Goal: Task Accomplishment & Management: Complete application form

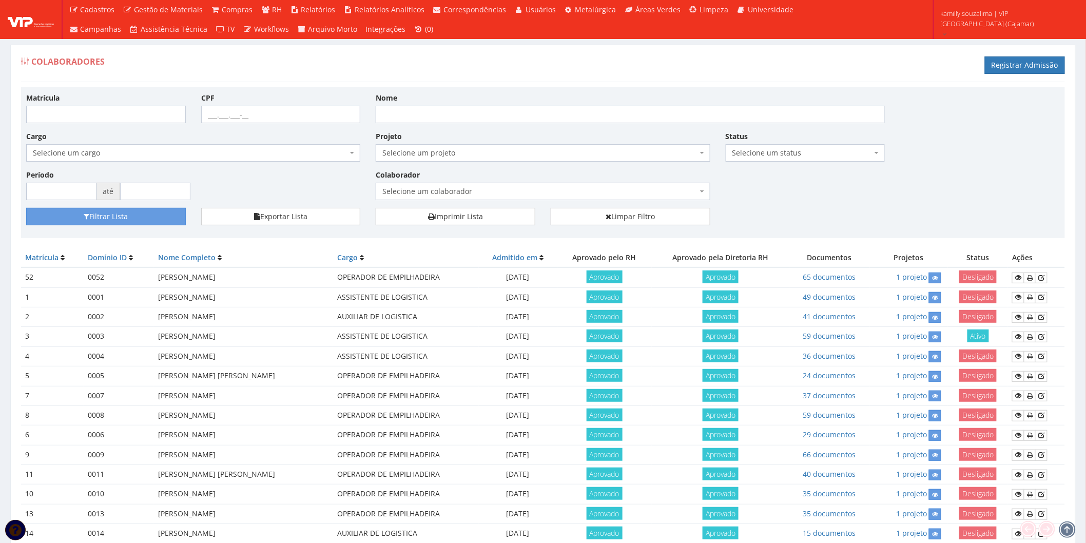
drag, startPoint x: 496, startPoint y: 134, endPoint x: 429, endPoint y: 102, distance: 74.6
click at [429, 102] on div "Nome" at bounding box center [630, 107] width 525 height 31
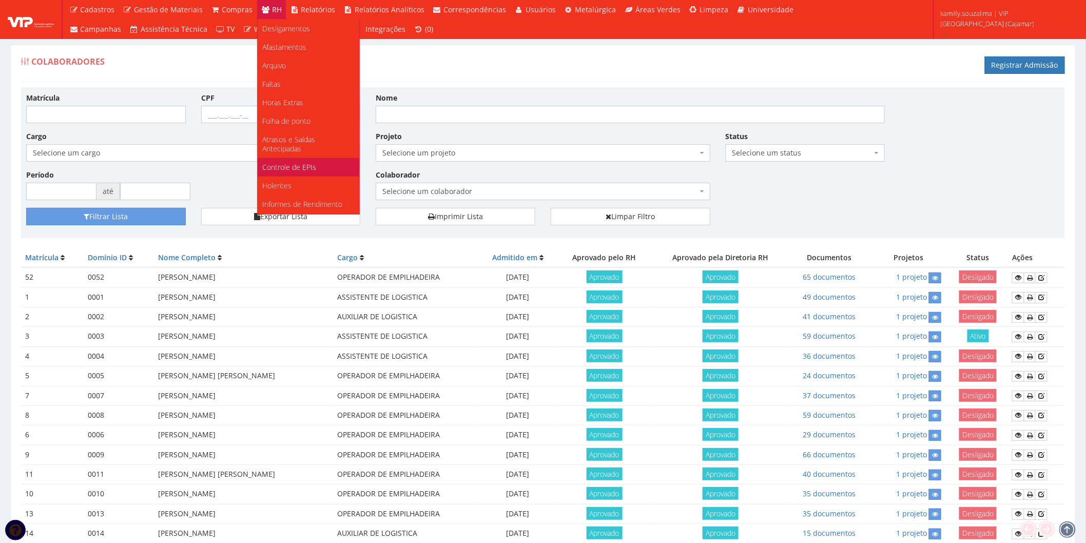
scroll to position [171, 0]
click at [292, 176] on span "Documentos" at bounding box center [284, 181] width 42 height 10
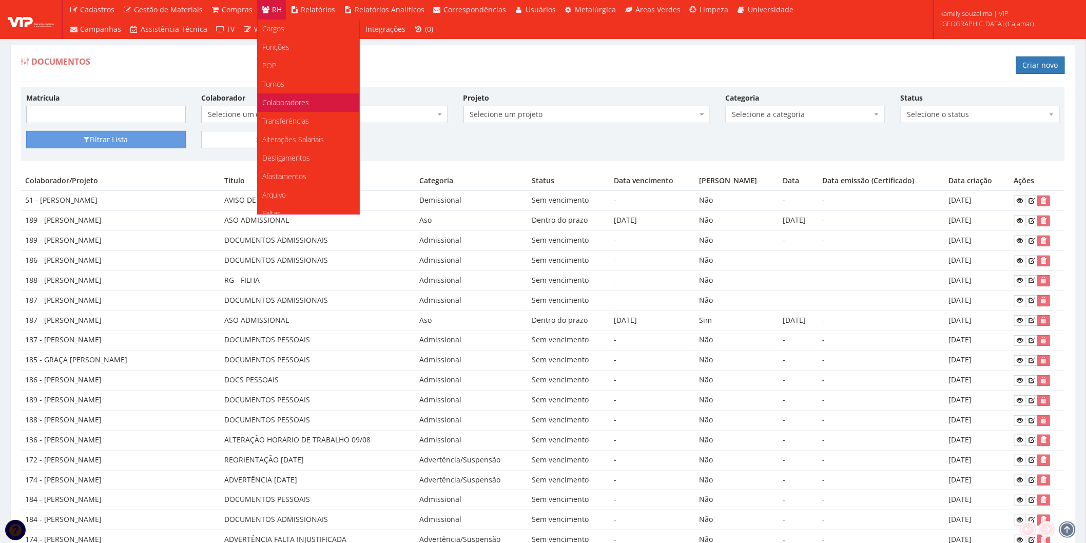
click at [285, 104] on span "Colaboradores" at bounding box center [286, 103] width 47 height 10
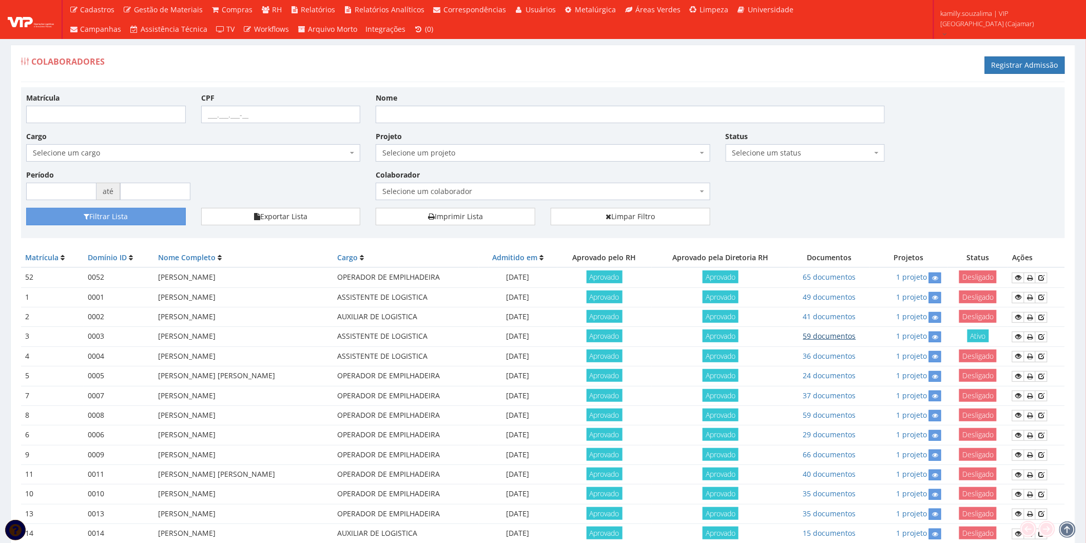
click at [840, 332] on link "59 documentos" at bounding box center [829, 336] width 53 height 10
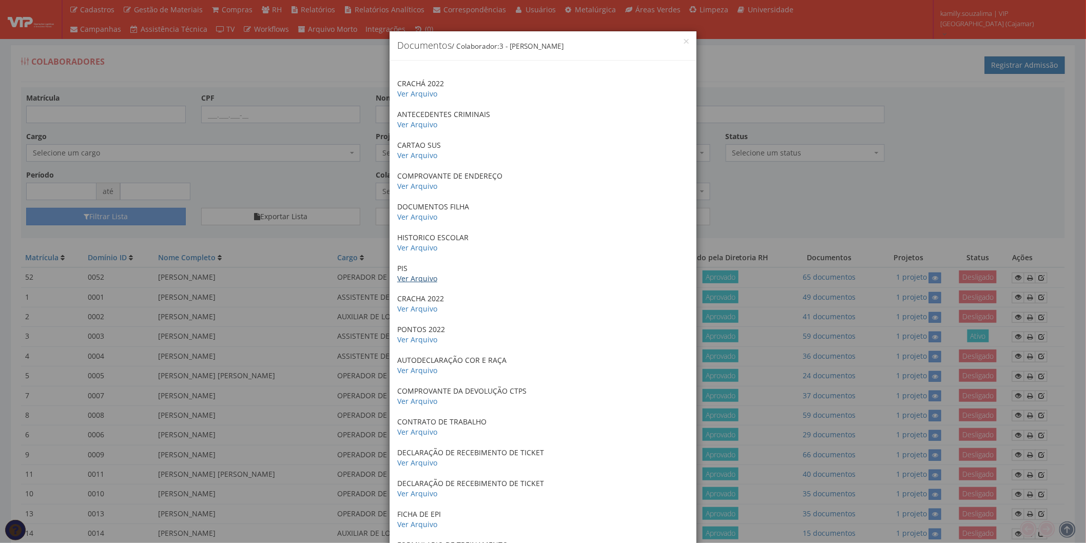
click at [424, 279] on link "Ver Arquivo" at bounding box center [417, 279] width 40 height 10
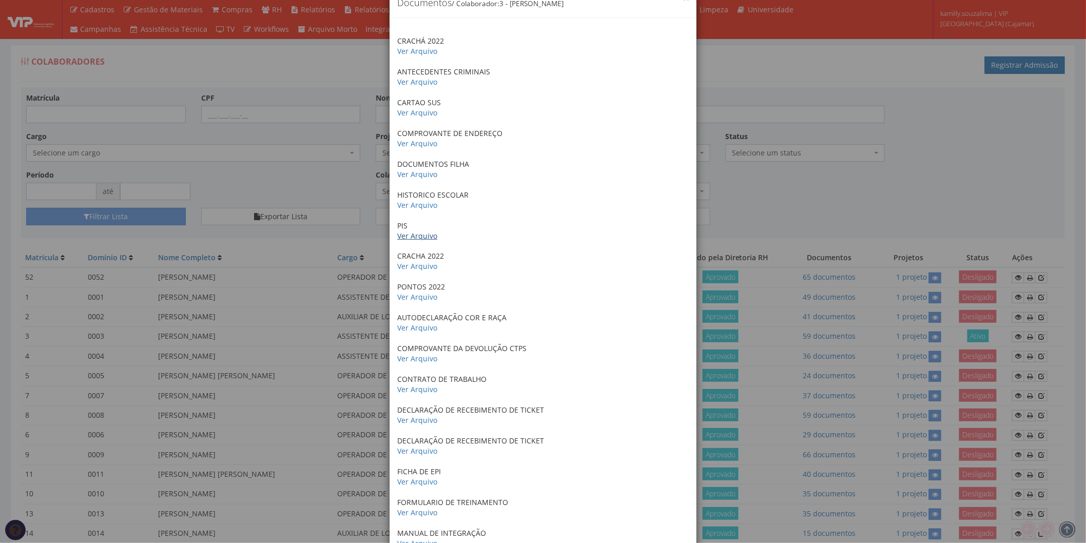
scroll to position [114, 0]
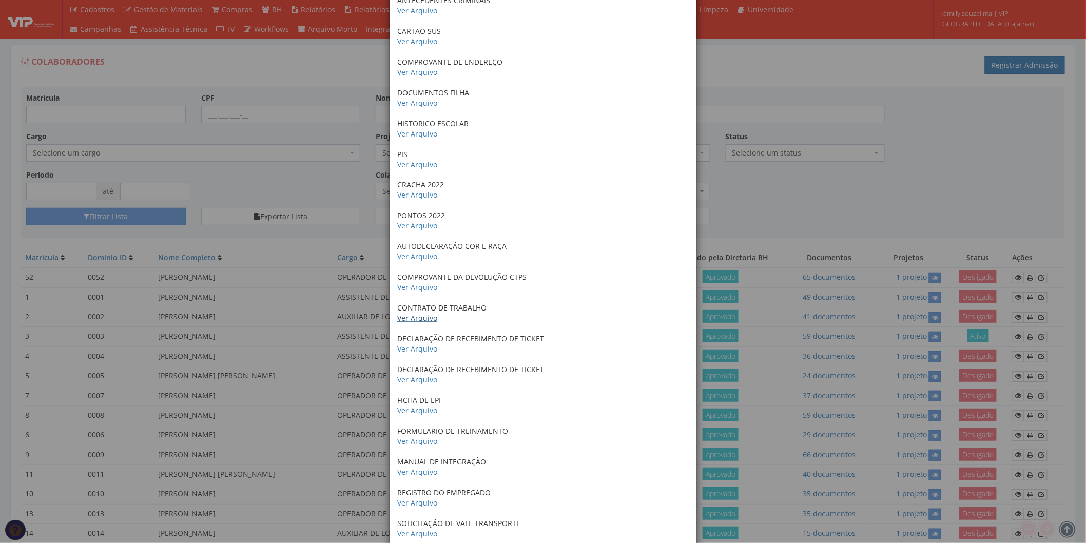
click at [417, 316] on link "Ver Arquivo" at bounding box center [417, 318] width 40 height 10
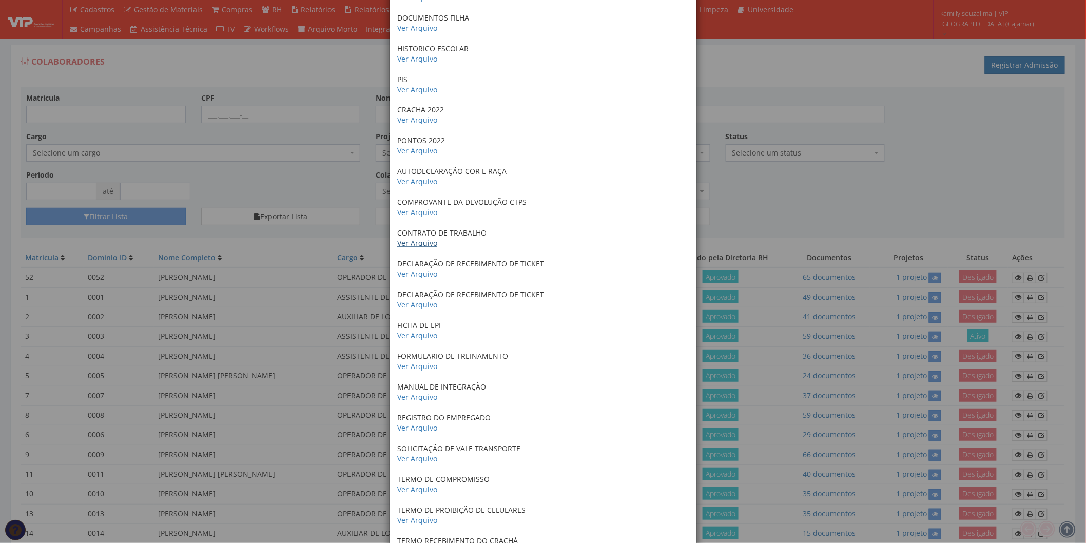
scroll to position [285, 0]
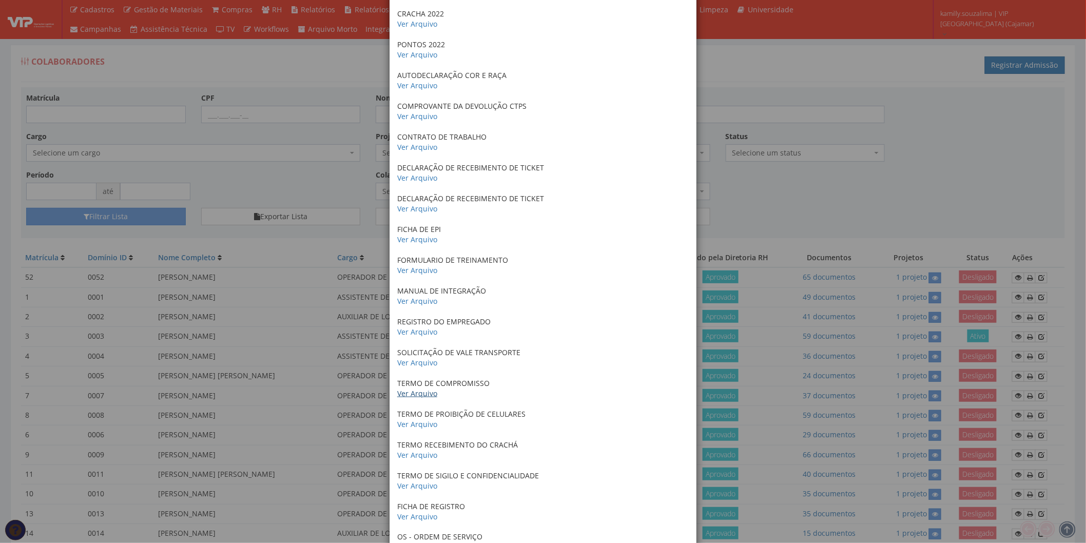
click at [422, 393] on link "Ver Arquivo" at bounding box center [417, 394] width 40 height 10
click at [279, 268] on div "× Documentos / Colaborador: 3 - HOZANA BARBOSA CRACHÁ 2022 Ver Arquivo ANTECEDE…" at bounding box center [543, 271] width 1086 height 543
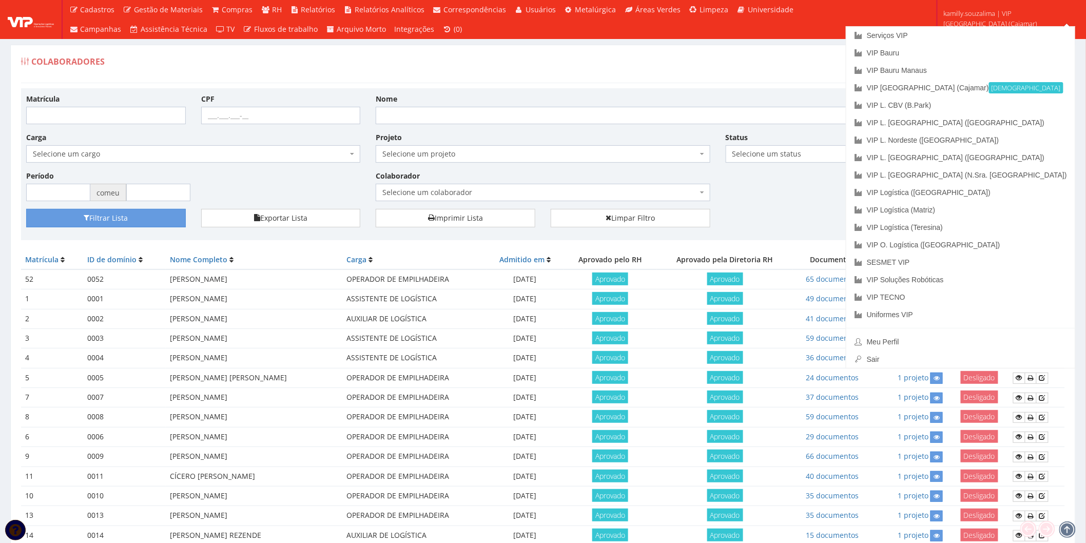
click at [812, 218] on div "Filtrar Lista Exportar Lista Imprimir Lista Limpar Filtro" at bounding box center [542, 222] width 1049 height 26
click at [983, 29] on link "Serviços VIP" at bounding box center [960, 35] width 229 height 17
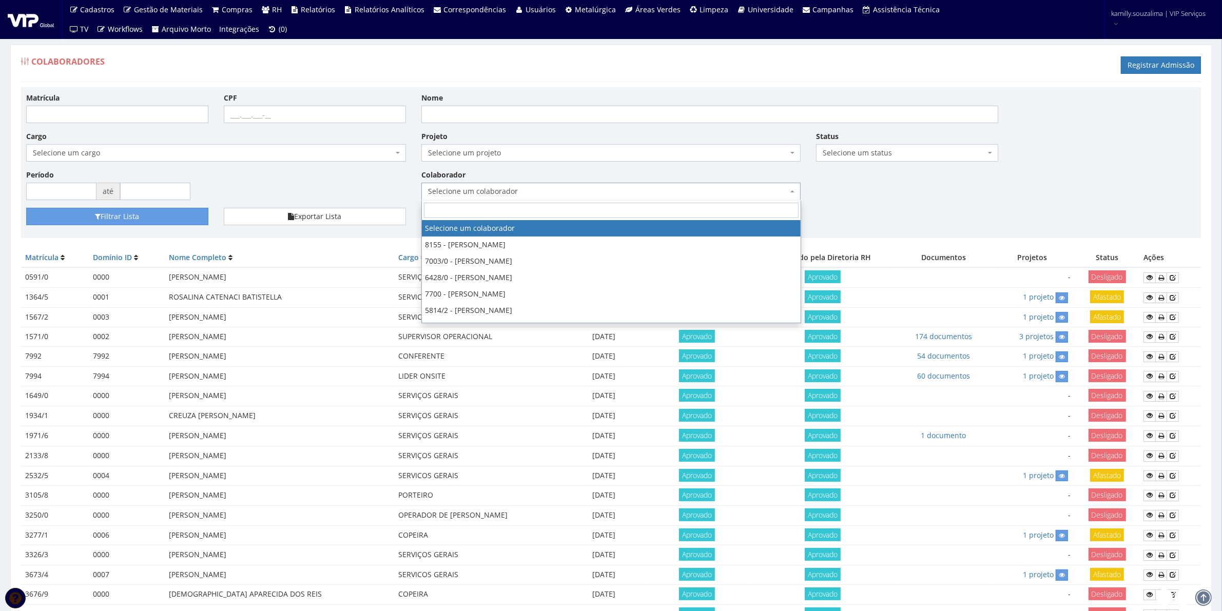
click at [521, 190] on span "Selecione um colaborador" at bounding box center [608, 191] width 360 height 10
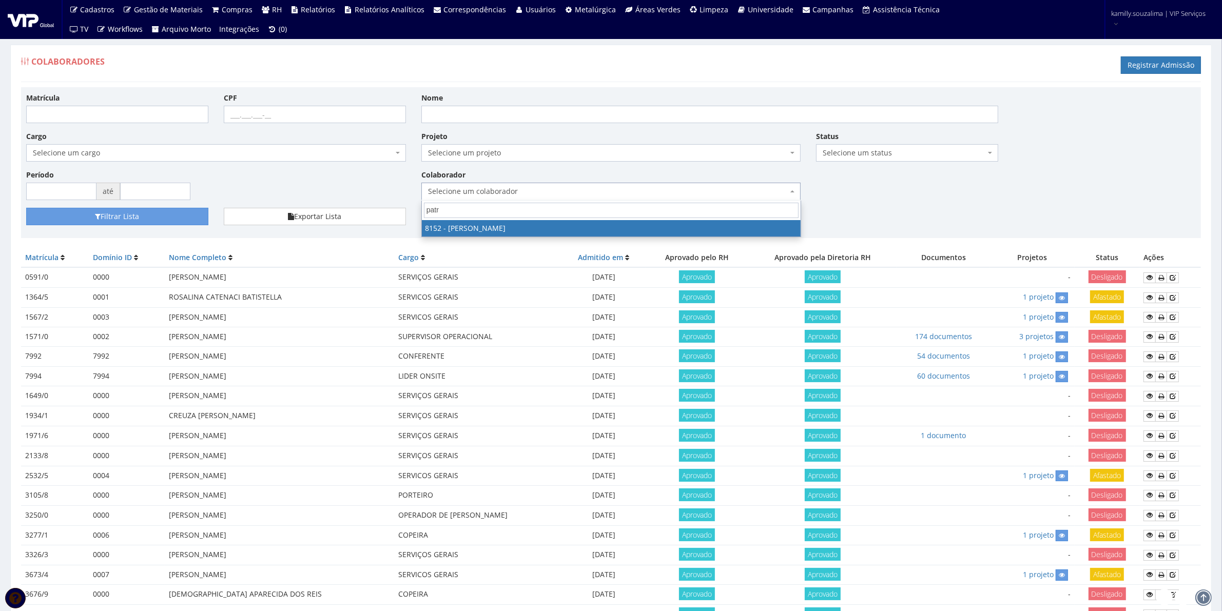
type input "patri"
select select "3872"
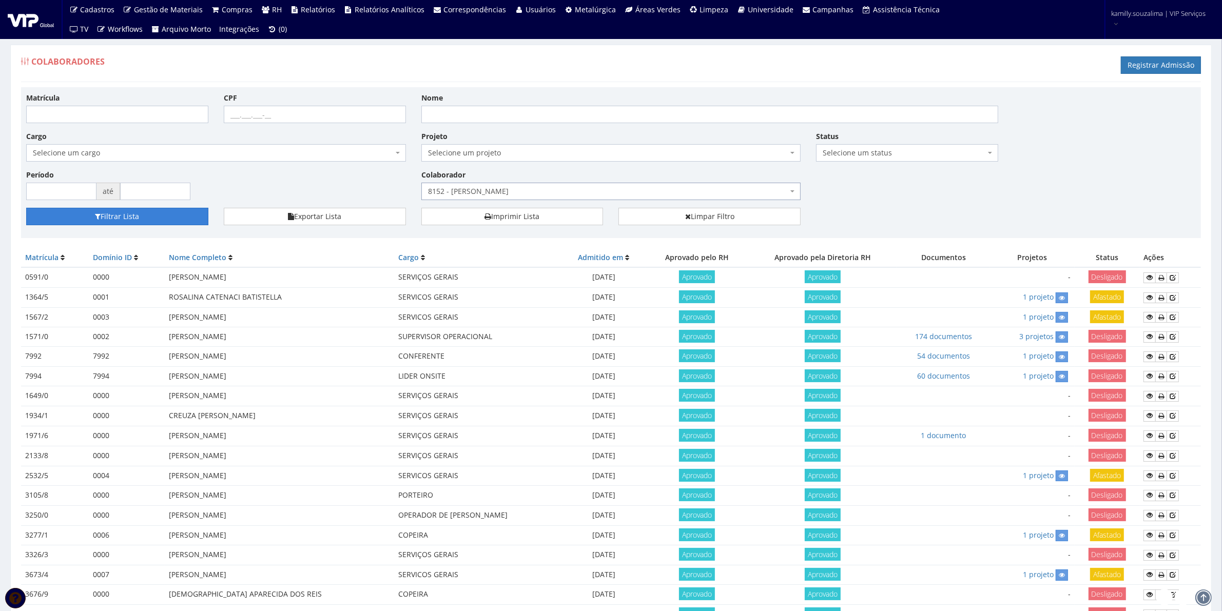
click at [158, 217] on button "Filtrar Lista" at bounding box center [117, 216] width 182 height 17
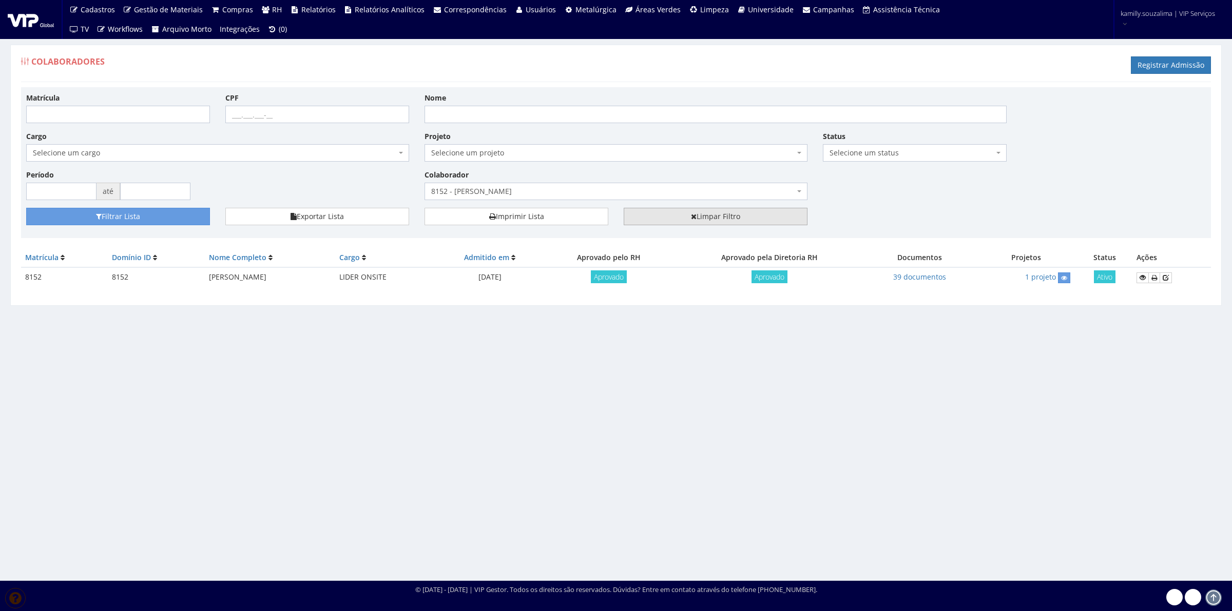
click at [760, 217] on link "Limpar Filtro" at bounding box center [716, 216] width 184 height 17
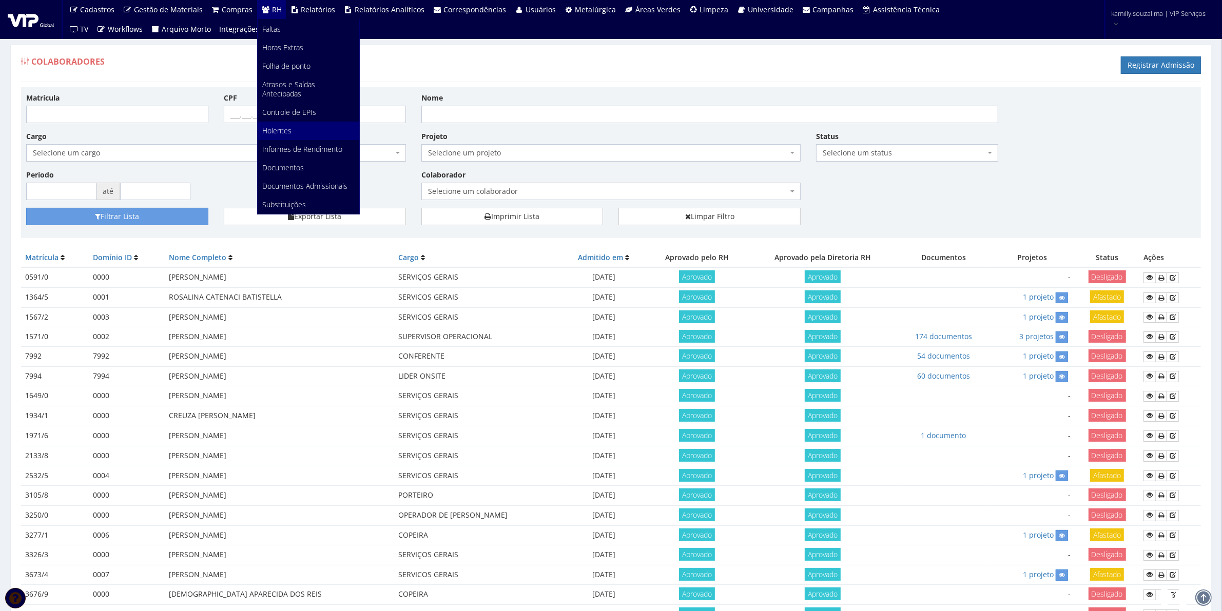
scroll to position [64, 0]
click at [286, 148] on link "Faltas" at bounding box center [309, 149] width 102 height 18
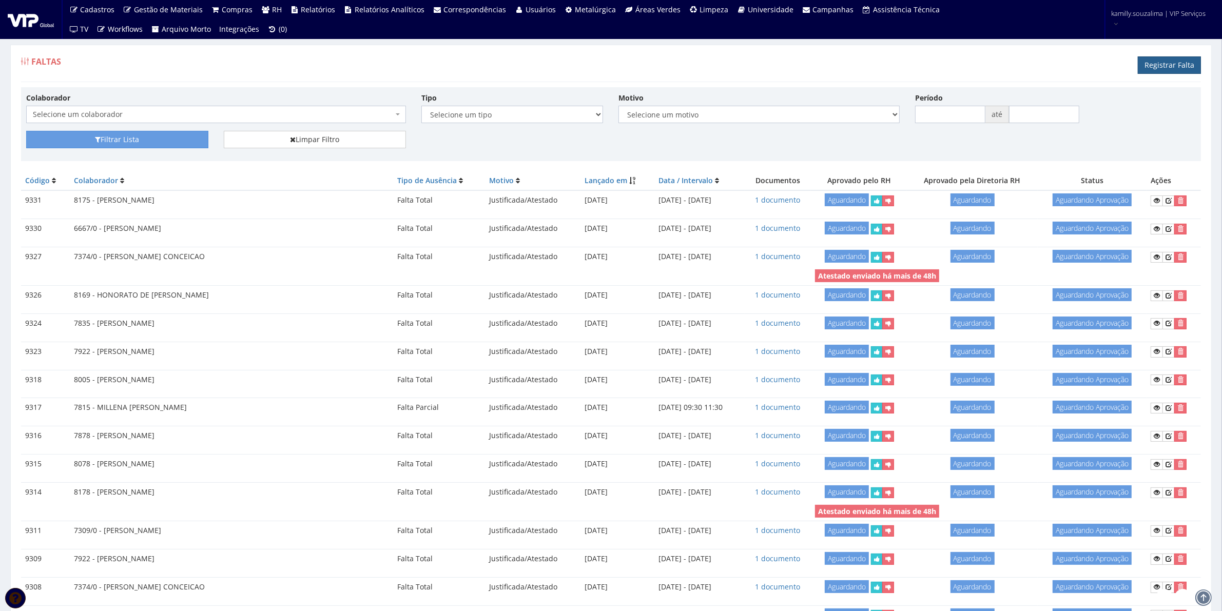
click at [1166, 60] on link "Registrar Falta" at bounding box center [1169, 64] width 63 height 17
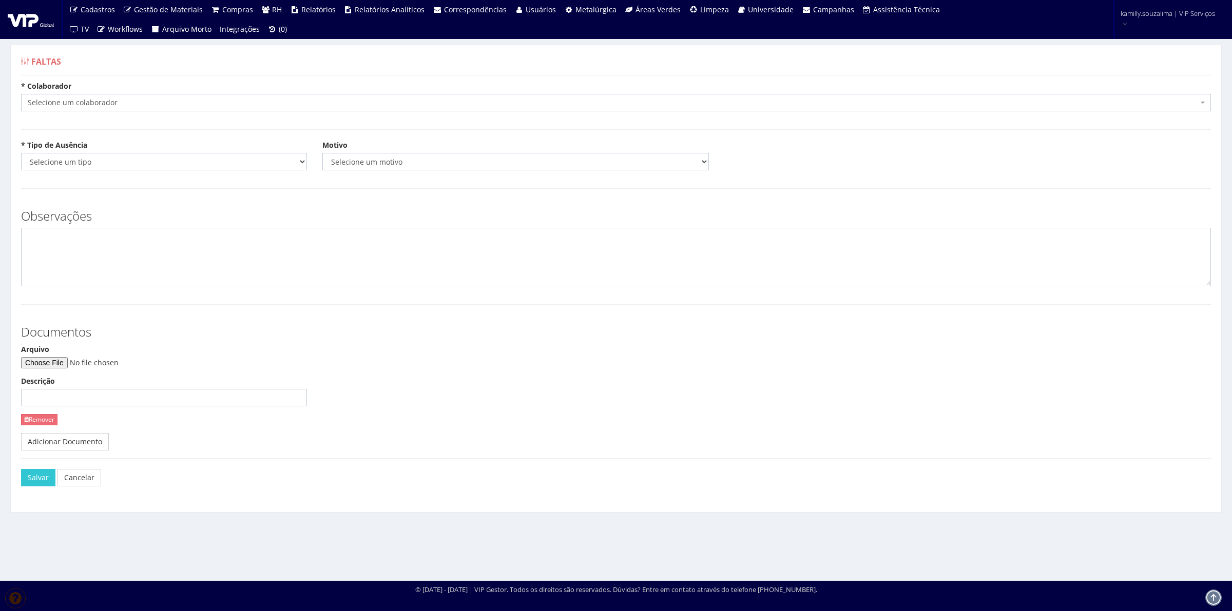
click at [114, 108] on span "Selecione um colaborador" at bounding box center [616, 102] width 1190 height 17
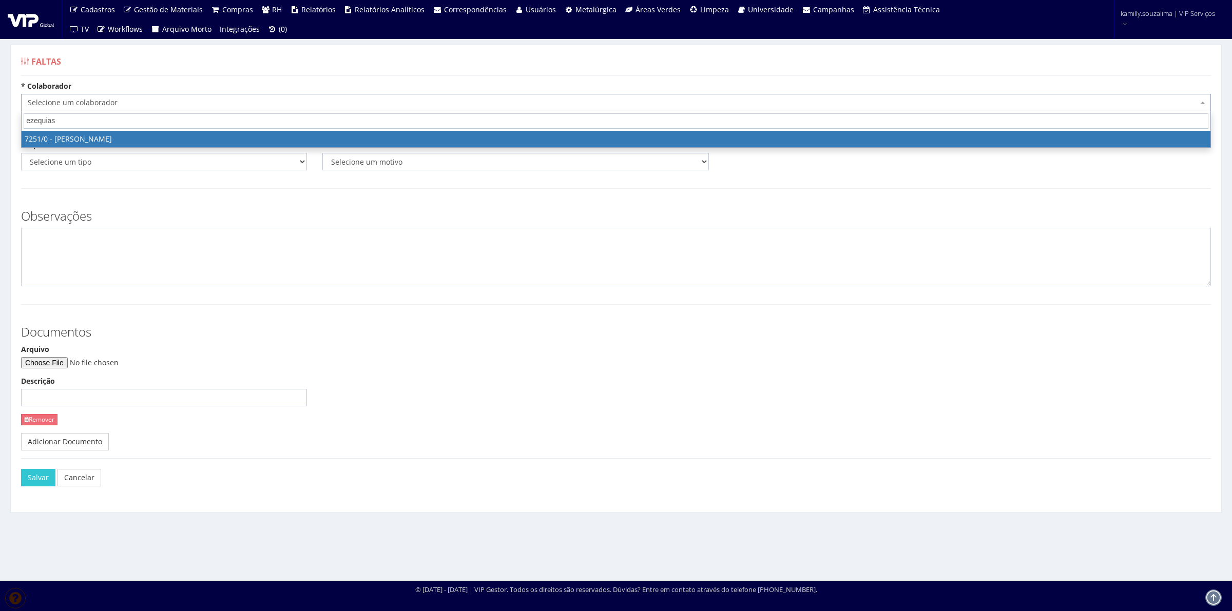
type input "ezequias"
select select "756"
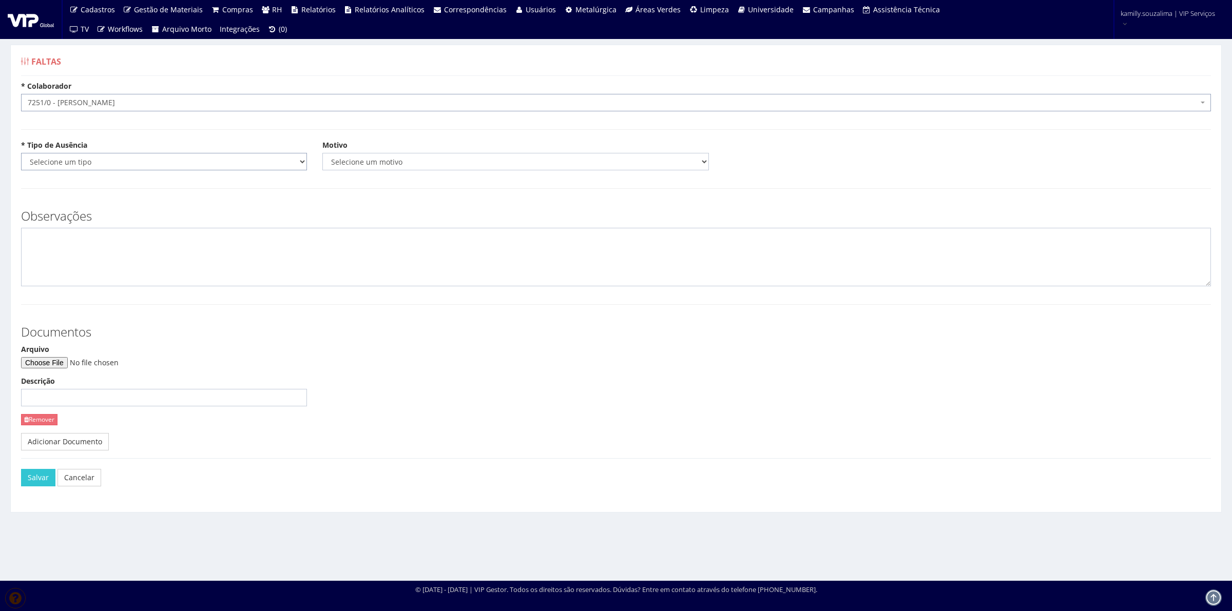
drag, startPoint x: 129, startPoint y: 163, endPoint x: 123, endPoint y: 170, distance: 8.7
click at [129, 163] on select "Selecione um tipo Falta Total Falta Parcial Afastamento Férias" at bounding box center [164, 161] width 286 height 17
select select "total"
click at [21, 153] on select "Selecione um tipo Falta Total Falta Parcial Afastamento Férias" at bounding box center [164, 161] width 286 height 17
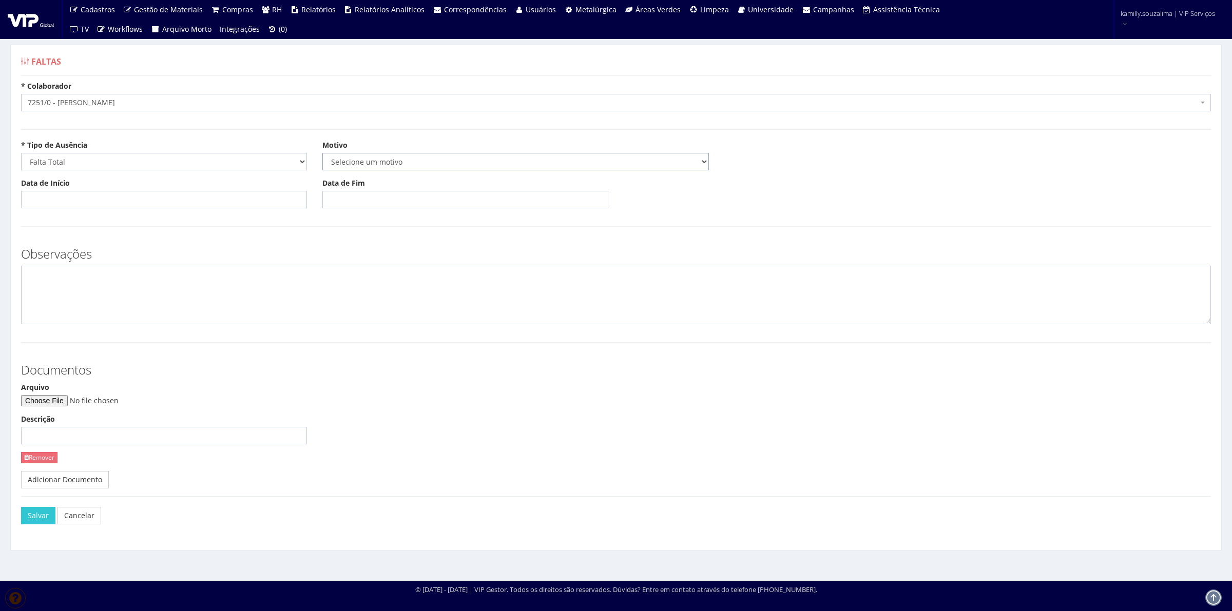
drag, startPoint x: 403, startPoint y: 158, endPoint x: 390, endPoint y: 168, distance: 16.8
click at [403, 158] on select "Selecione um motivo Acidente Atestado Atraso Declaração Determinação Judicial D…" at bounding box center [515, 161] width 386 height 17
select select "atestado"
click at [322, 153] on select "Selecione um motivo Acidente Atestado Atraso Declaração Determinação Judicial D…" at bounding box center [515, 161] width 386 height 17
click at [79, 198] on input "Data de Início" at bounding box center [164, 199] width 286 height 17
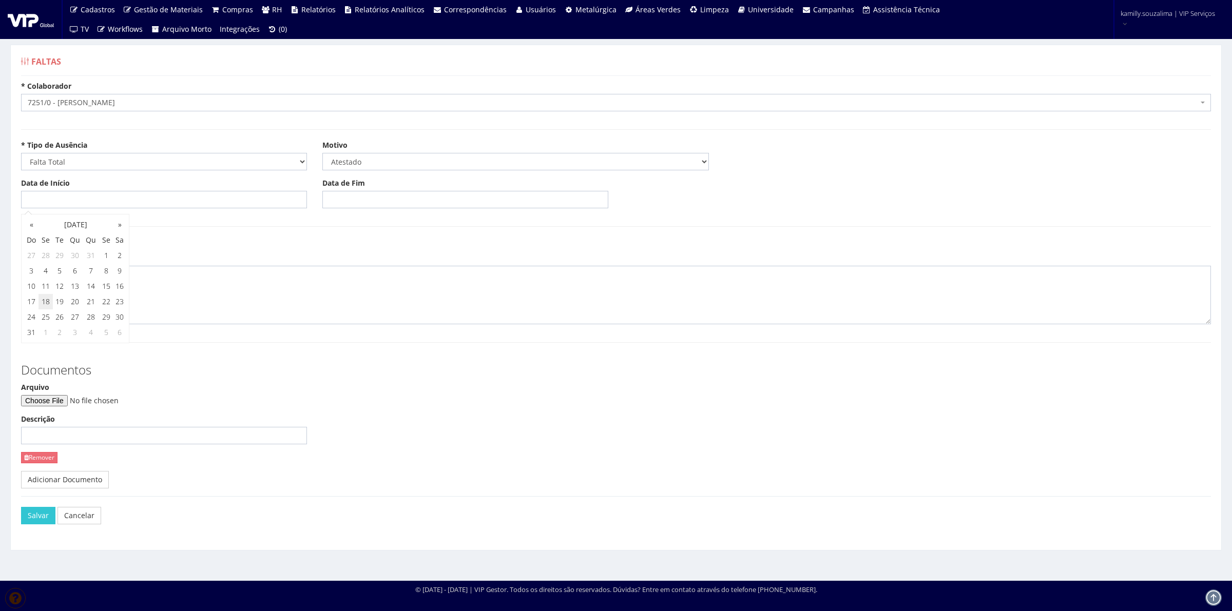
click at [47, 303] on td "18" at bounding box center [45, 301] width 14 height 15
click at [64, 303] on td "19" at bounding box center [60, 301] width 14 height 15
type input "19/08/2025"
click at [393, 157] on select "Selecione um motivo Acidente Atestado Atraso Declaração Determinação Judicial D…" at bounding box center [515, 161] width 386 height 17
drag, startPoint x: 176, startPoint y: 274, endPoint x: 189, endPoint y: 260, distance: 18.5
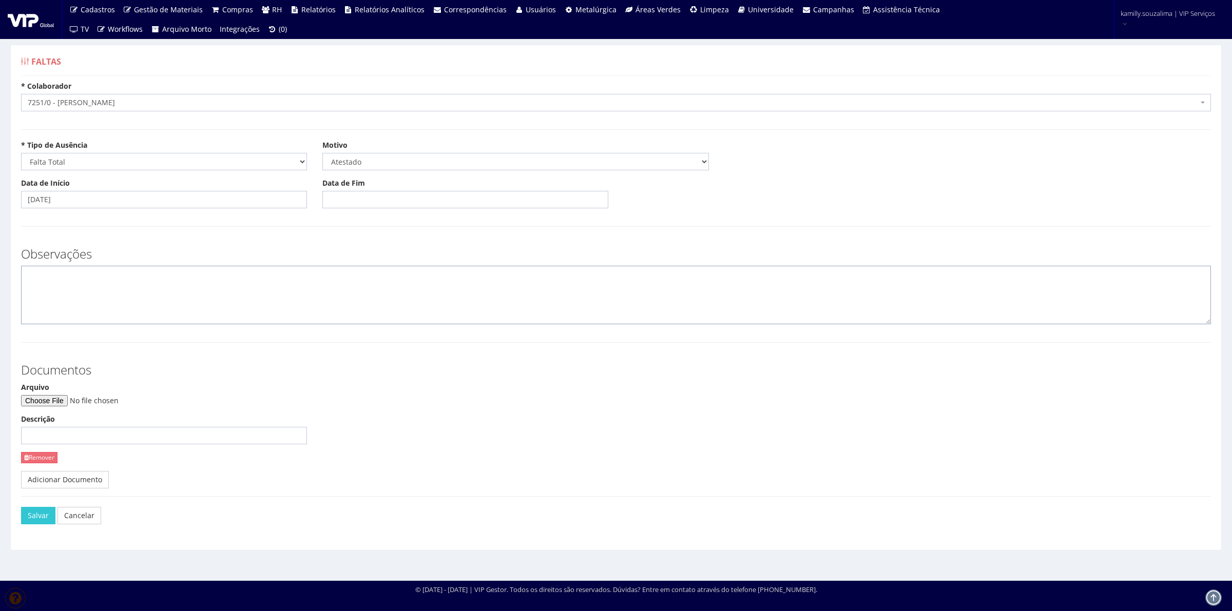
click at [178, 272] on textarea at bounding box center [616, 295] width 1190 height 59
drag, startPoint x: 357, startPoint y: 197, endPoint x: 358, endPoint y: 202, distance: 5.2
click at [357, 200] on input "Data de Fim" at bounding box center [465, 199] width 286 height 17
click at [363, 294] on td "19" at bounding box center [361, 301] width 14 height 15
click at [376, 301] on td "20" at bounding box center [376, 301] width 16 height 15
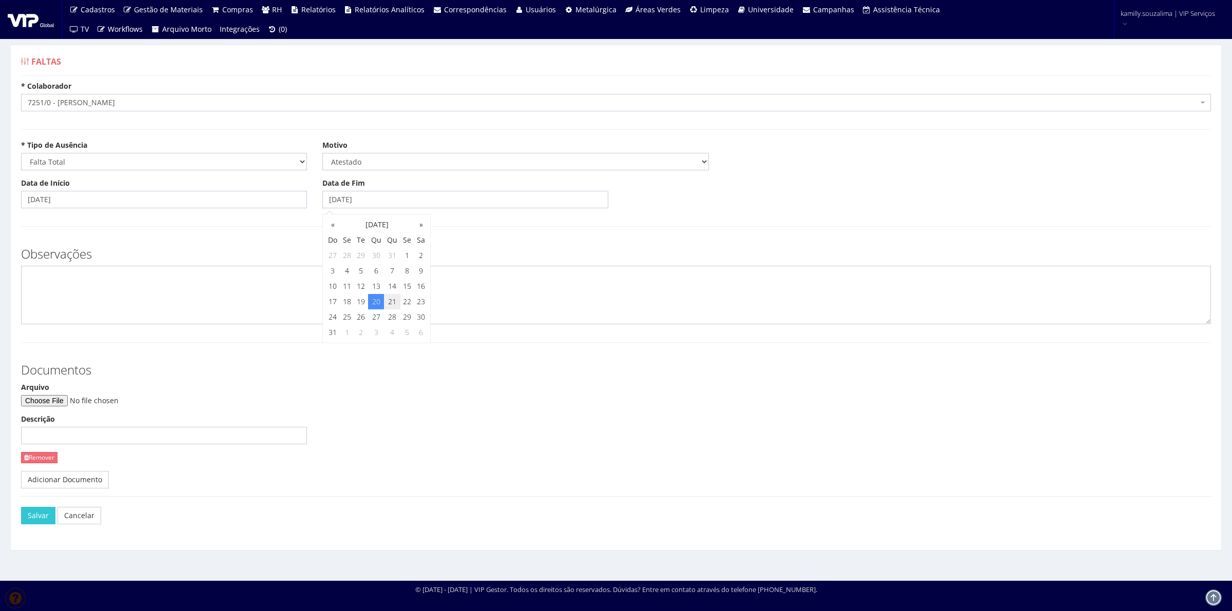
click at [390, 301] on td "21" at bounding box center [392, 301] width 16 height 15
type input "21/08/2025"
click at [125, 301] on textarea at bounding box center [616, 295] width 1190 height 59
type textarea "c"
type textarea "CID: J069"
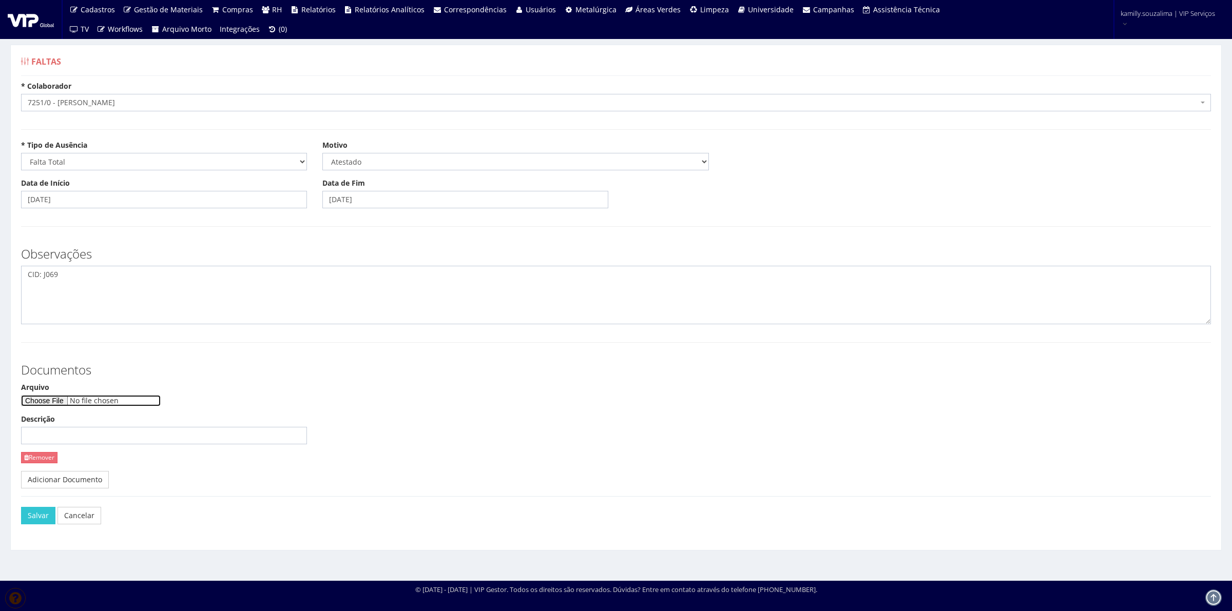
click at [49, 399] on input "Arquivo" at bounding box center [91, 400] width 140 height 11
type input "C:\fakepath\Atestado médico Ezequias Castro da Silva .pdf"
click at [41, 512] on button "Salvar" at bounding box center [38, 515] width 34 height 17
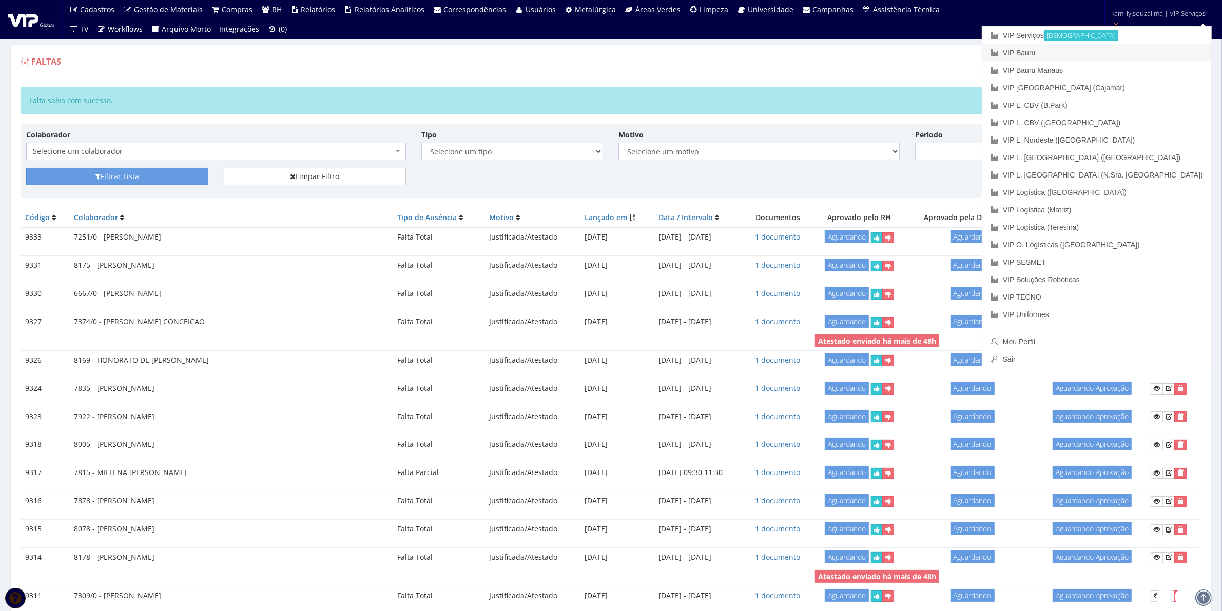
click at [1100, 57] on link "VIP Bauru" at bounding box center [1096, 52] width 229 height 17
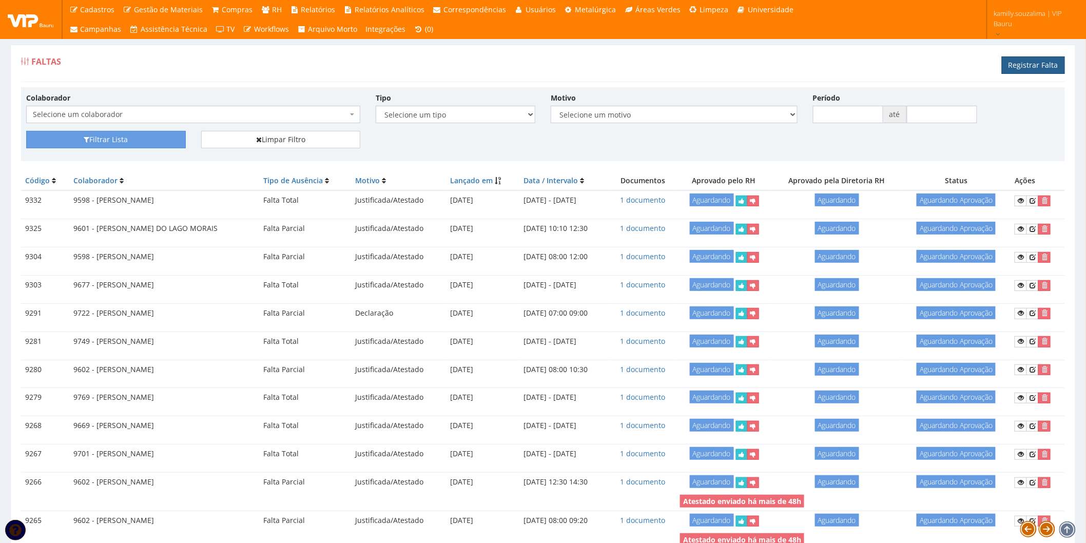
click at [1027, 59] on link "Registrar Falta" at bounding box center [1033, 64] width 63 height 17
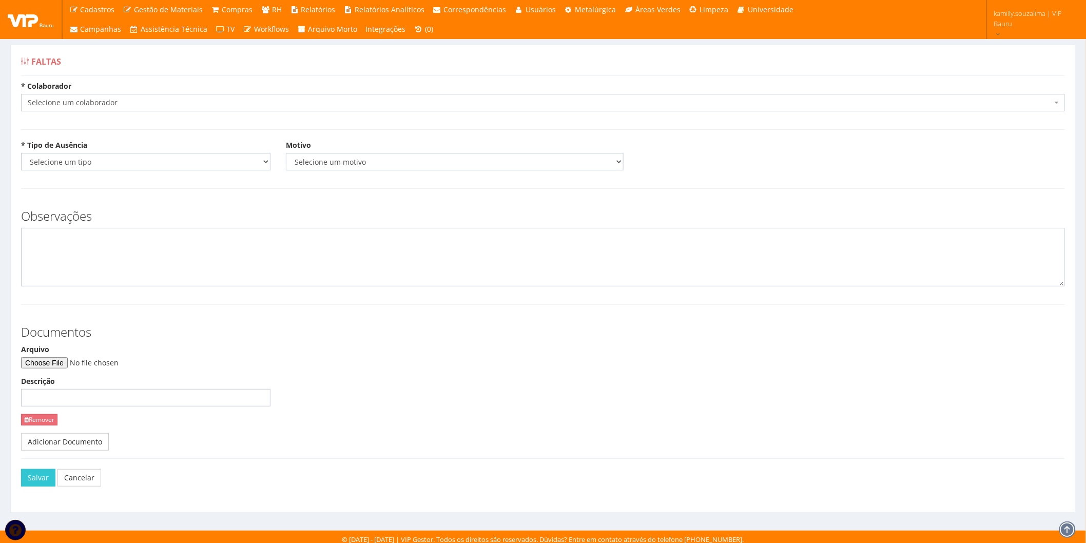
click at [152, 104] on span "Selecione um colaborador" at bounding box center [540, 103] width 1024 height 10
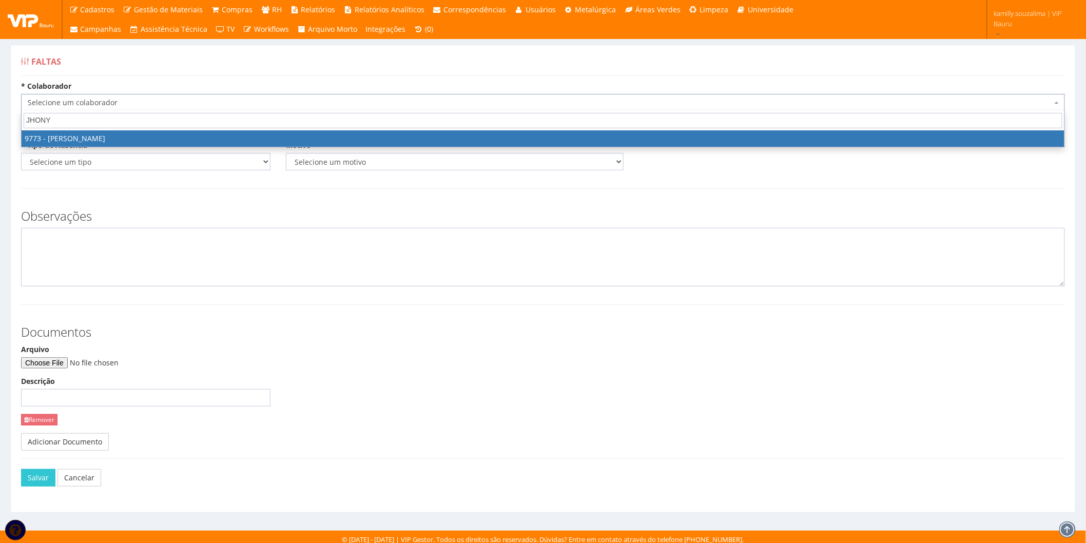
type input "JHONY"
select select "4076"
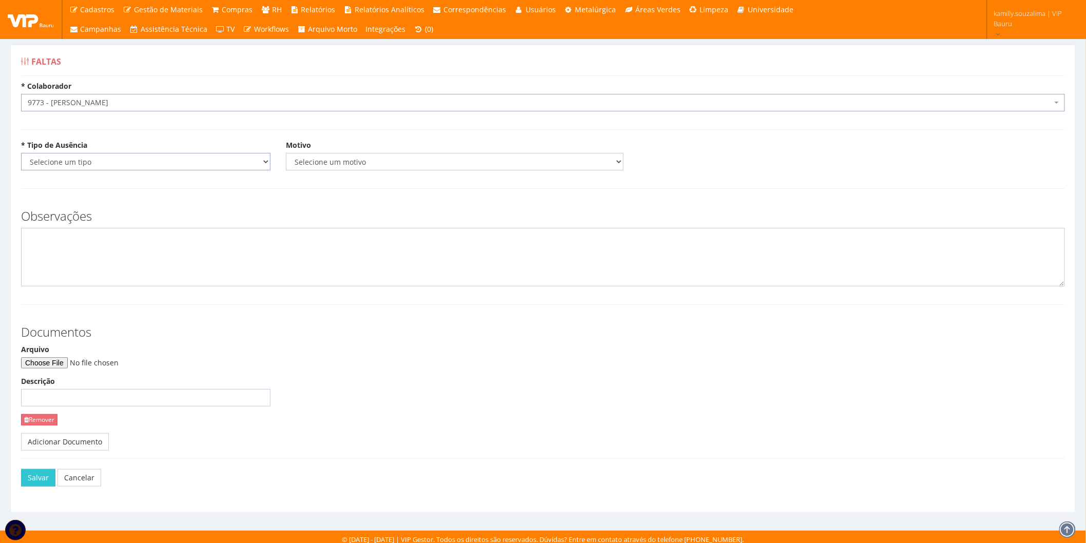
drag, startPoint x: 172, startPoint y: 165, endPoint x: 165, endPoint y: 166, distance: 6.8
click at [172, 165] on select "Selecione um tipo Falta Total Falta Parcial Afastamento Férias" at bounding box center [145, 161] width 249 height 17
select select "total"
click at [21, 153] on select "Selecione um tipo Falta Total Falta Parcial Afastamento Férias" at bounding box center [145, 161] width 249 height 17
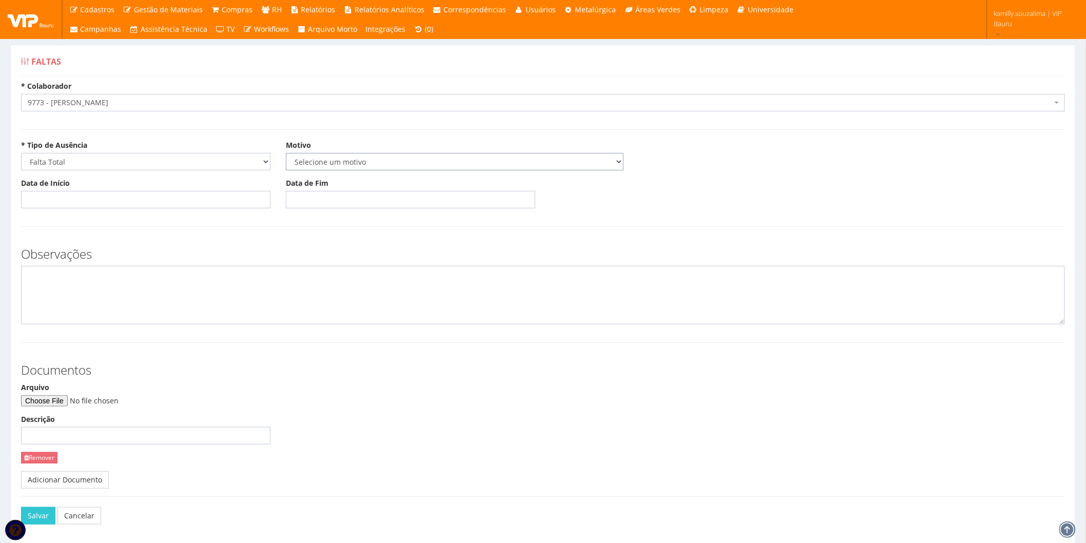
click at [397, 162] on select "Selecione um motivo Acidente Atestado Atraso Declaração Determinação Judicial D…" at bounding box center [455, 161] width 338 height 17
select select "atestado"
click at [286, 153] on select "Selecione um motivo Acidente Atestado Atraso Declaração Determinação Judicial D…" at bounding box center [455, 161] width 338 height 17
click at [237, 198] on input "Data de Início" at bounding box center [145, 199] width 249 height 17
type input "19/08/2025"
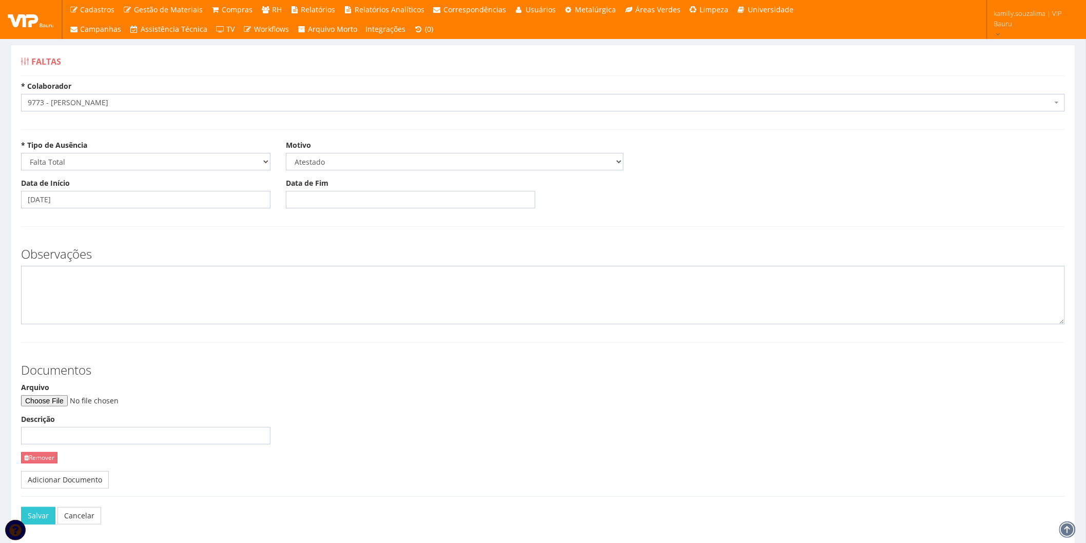
click at [334, 187] on div "Data de Fim" at bounding box center [410, 193] width 265 height 30
click at [318, 204] on input "Data de Fim" at bounding box center [410, 199] width 249 height 17
click at [336, 300] on td "20" at bounding box center [340, 301] width 16 height 15
type input "20/08/2025"
click at [231, 298] on textarea at bounding box center [543, 295] width 1044 height 59
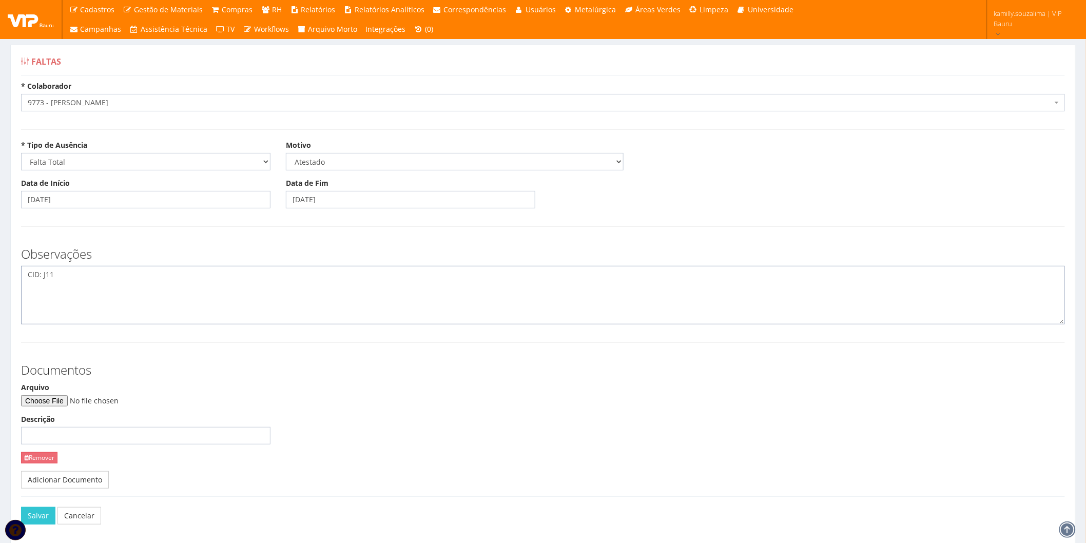
type textarea "CID: J11"
click at [69, 402] on input "Arquivo" at bounding box center [91, 400] width 140 height 11
type input "C:\fakepath\PHOTO-2025-08-20-13-35-23.jpg"
click at [42, 516] on button "Salvar" at bounding box center [38, 515] width 34 height 17
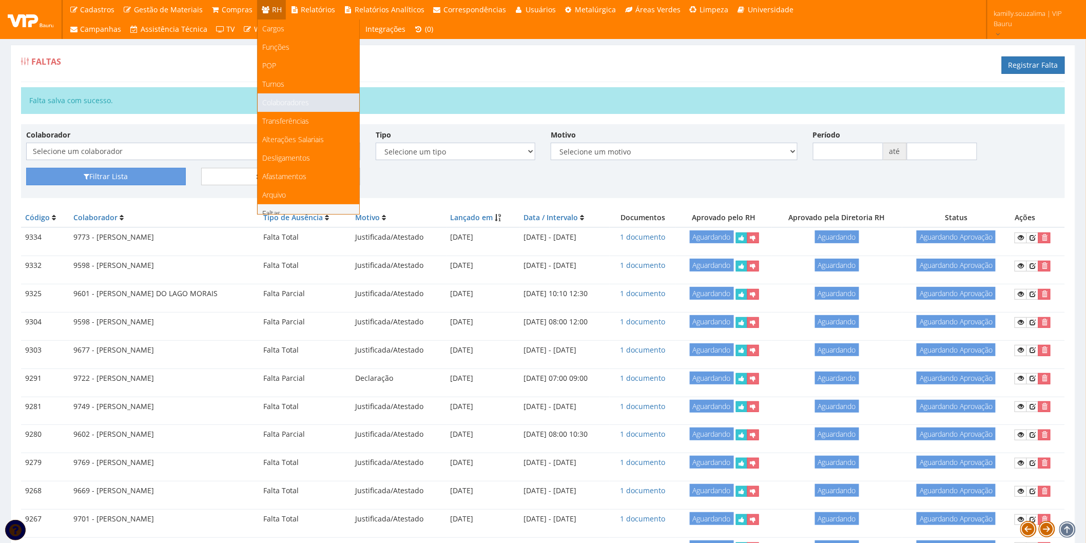
drag, startPoint x: 285, startPoint y: 100, endPoint x: 353, endPoint y: 101, distance: 67.2
click at [286, 101] on span "Colaboradores" at bounding box center [286, 103] width 47 height 10
